Goal: Browse casually

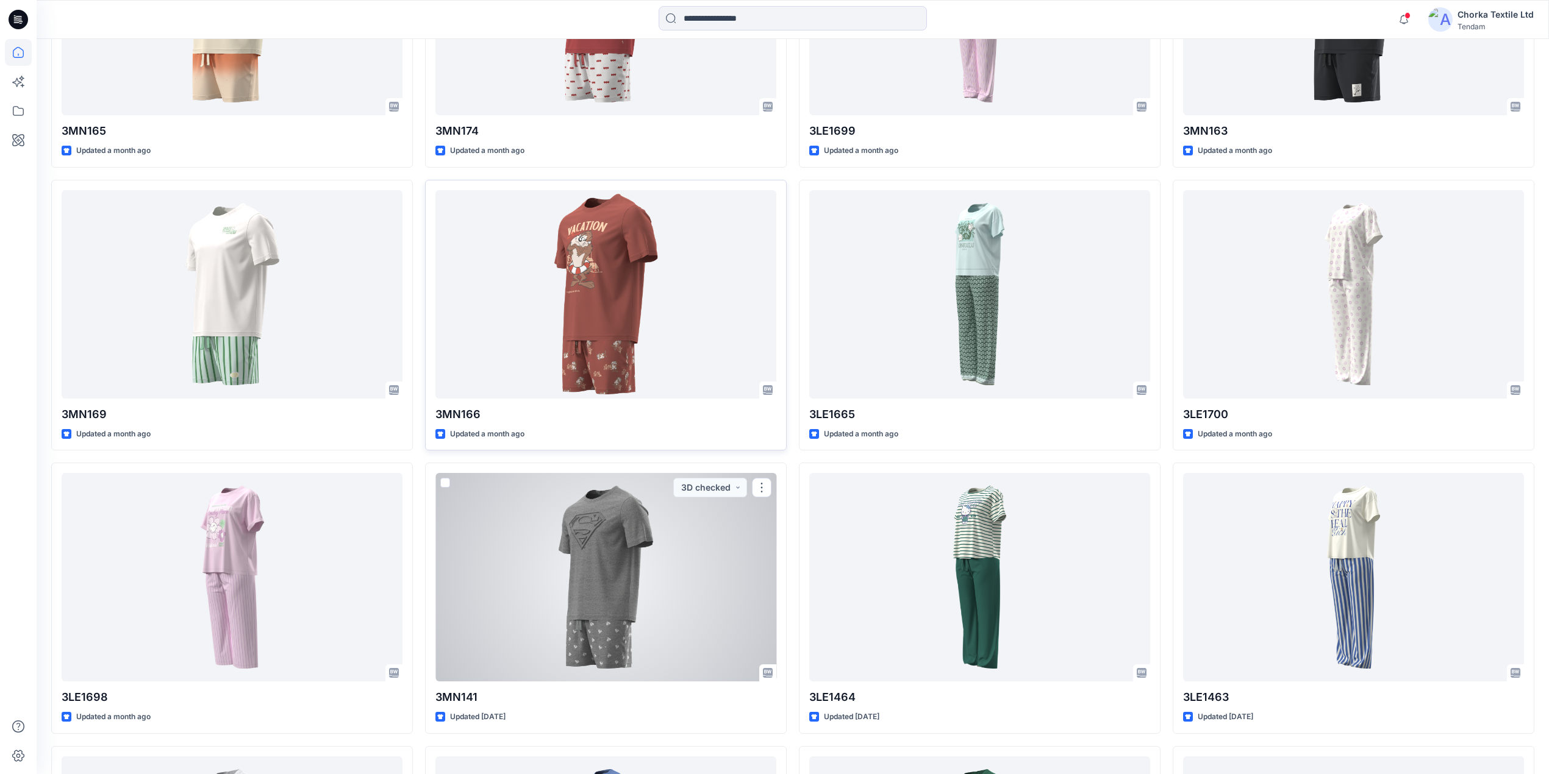
scroll to position [732, 0]
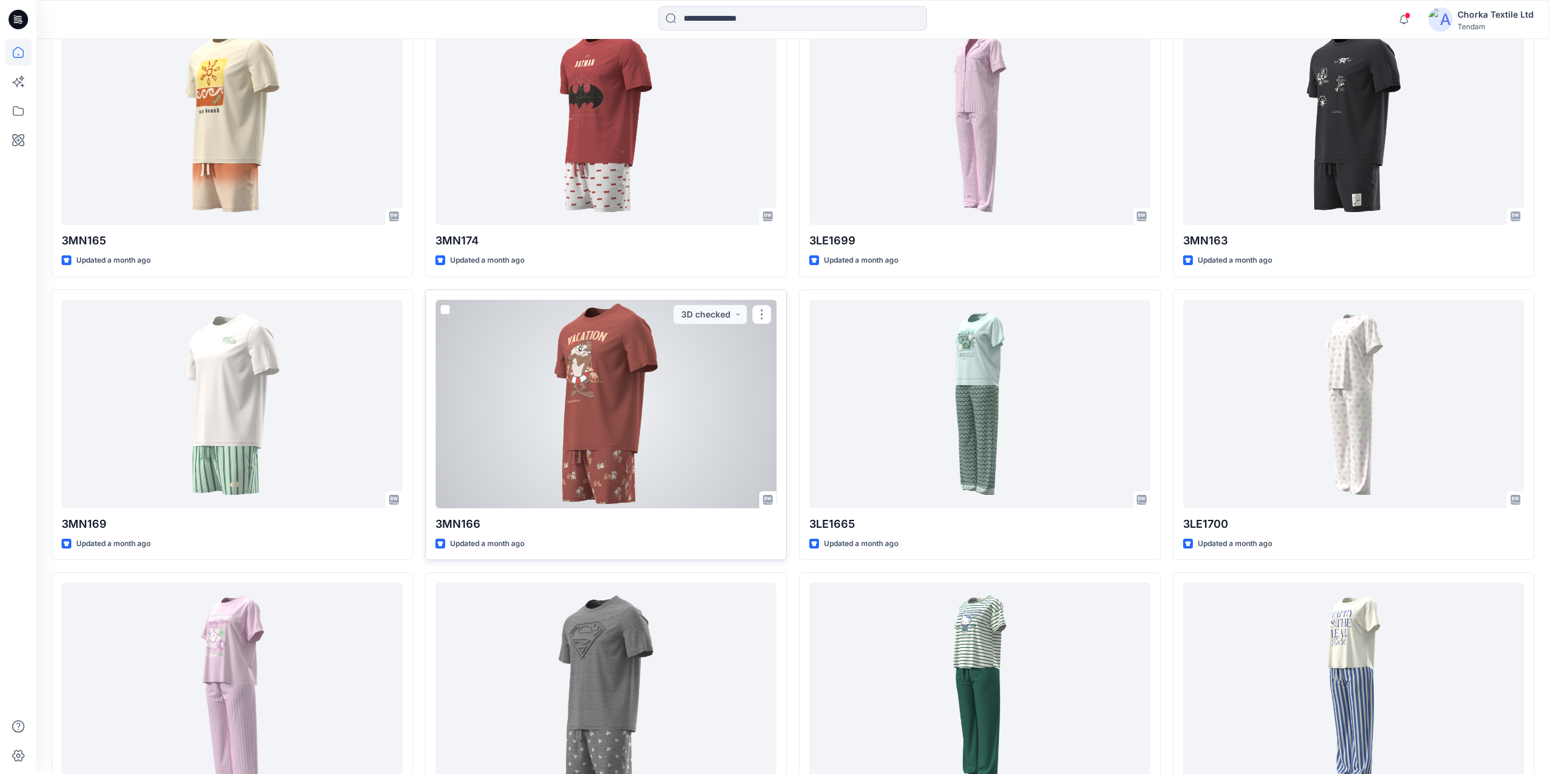
click at [618, 391] on div at bounding box center [605, 404] width 341 height 209
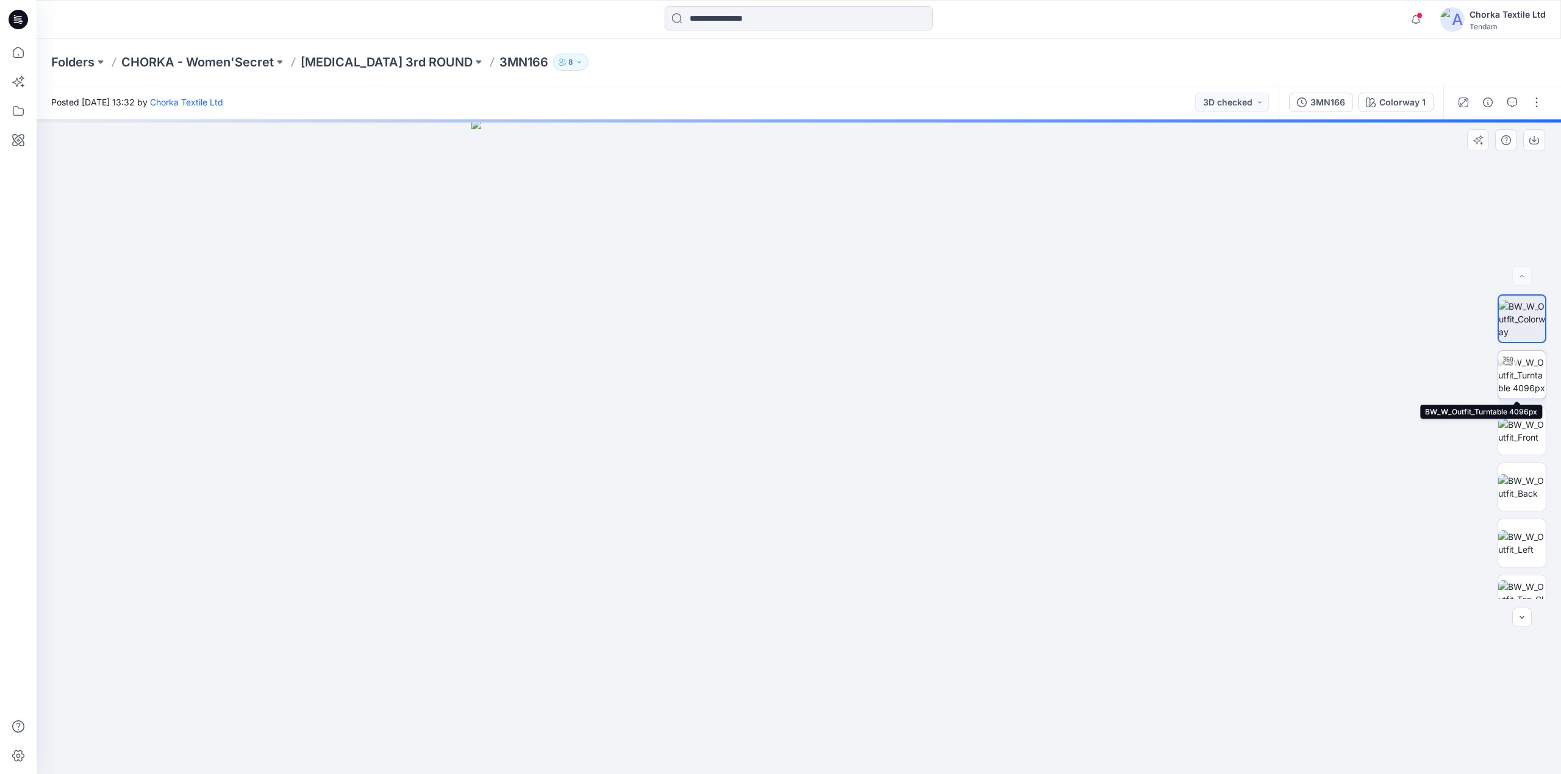
click at [1510, 361] on div at bounding box center [1508, 361] width 20 height 20
drag, startPoint x: 933, startPoint y: 749, endPoint x: 579, endPoint y: 671, distance: 362.9
click at [579, 671] on div at bounding box center [799, 447] width 1525 height 655
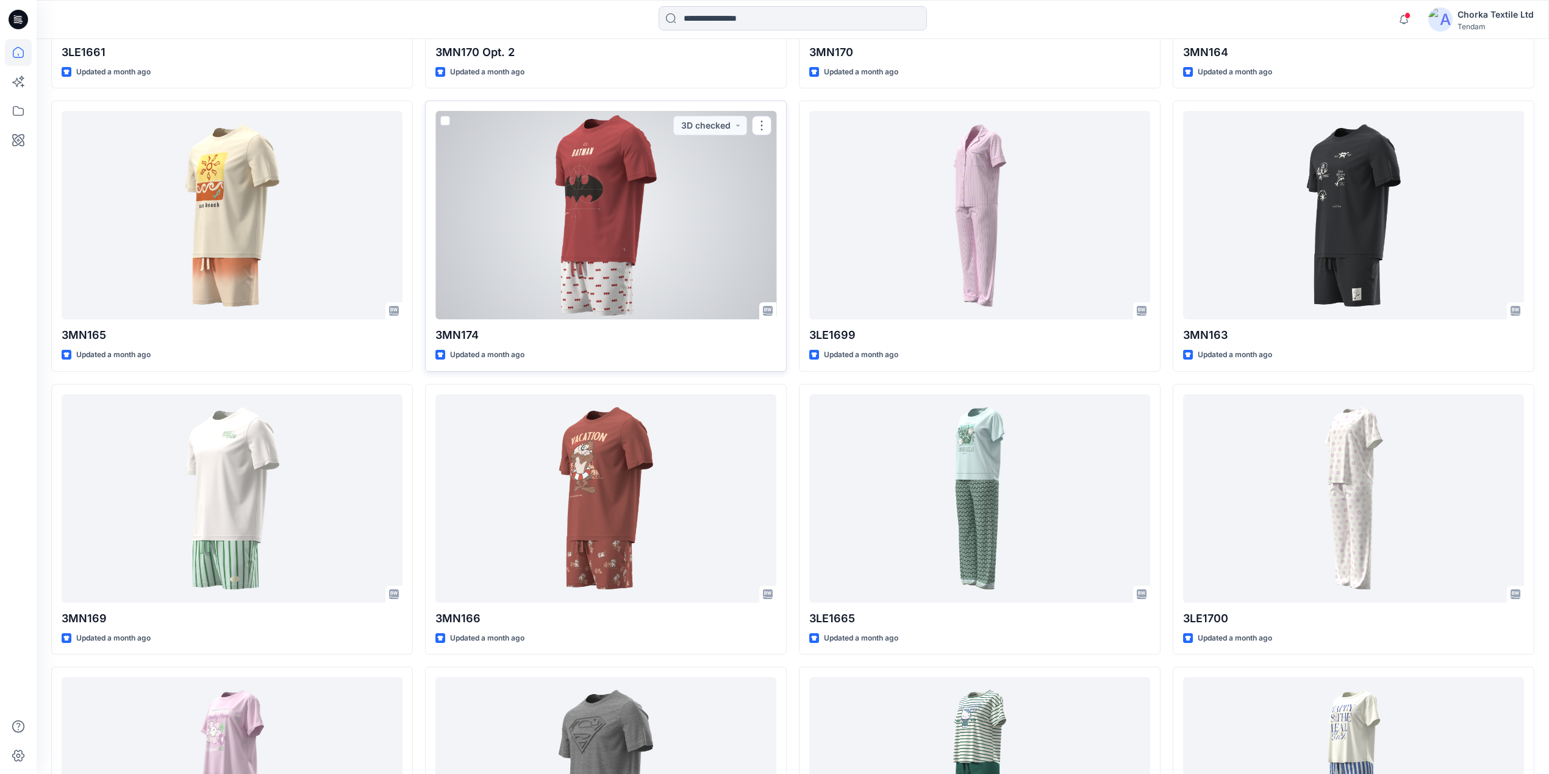
scroll to position [406, 0]
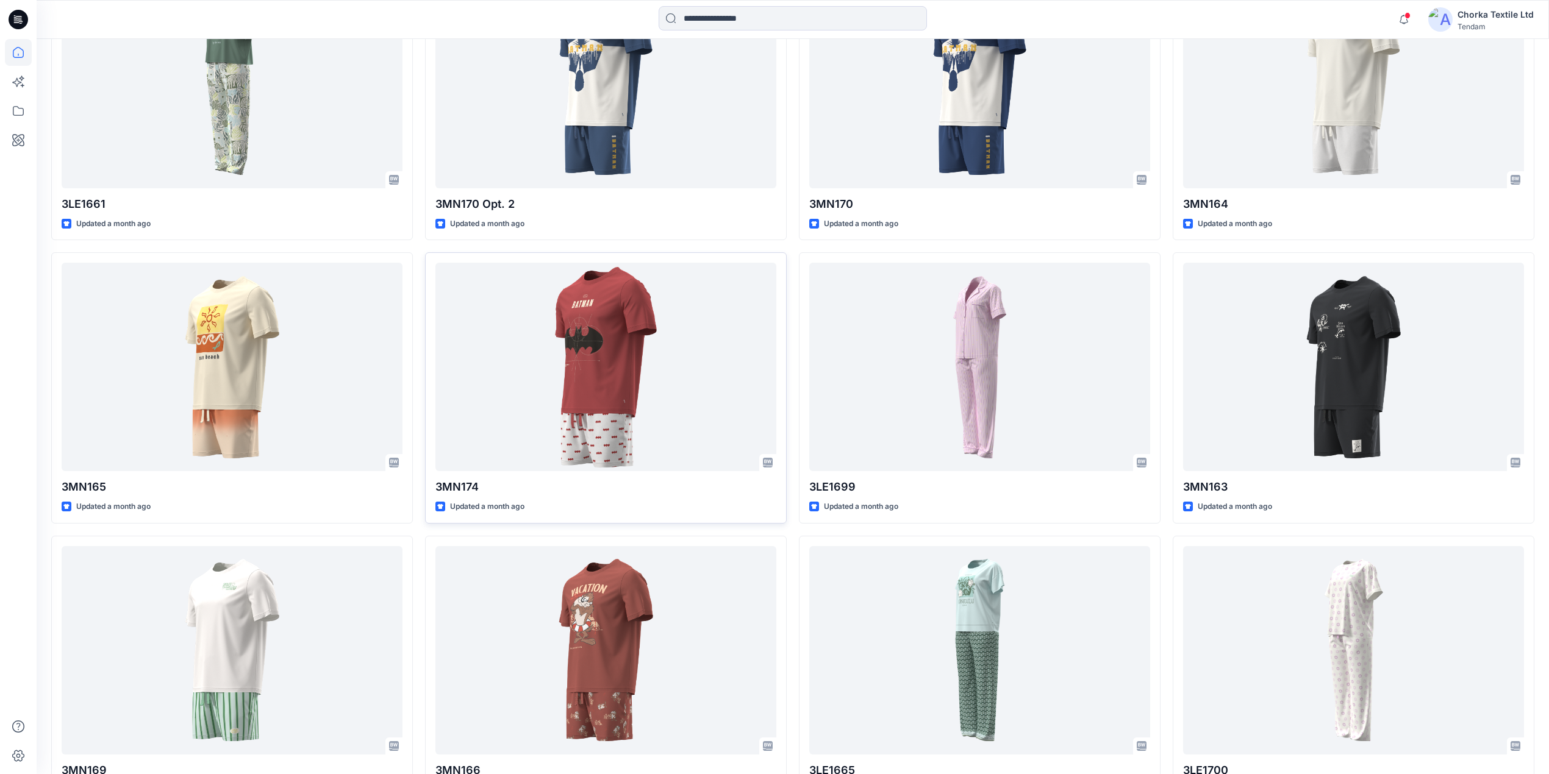
scroll to position [488, 0]
